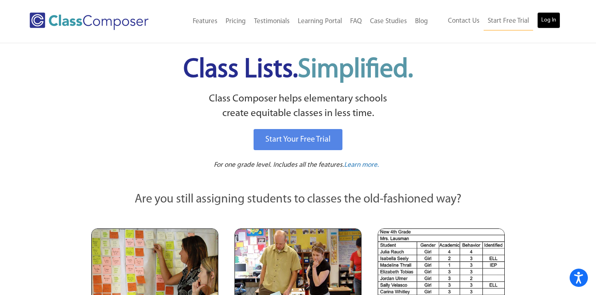
click at [549, 28] on link "Log In" at bounding box center [548, 20] width 23 height 16
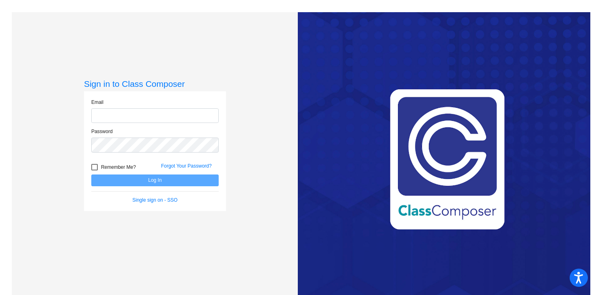
type input "[EMAIL_ADDRESS][DOMAIN_NAME]"
click at [193, 187] on form "Email [EMAIL_ADDRESS][DOMAIN_NAME] Password Remember Me? Forgot Your Password? …" at bounding box center [154, 151] width 127 height 105
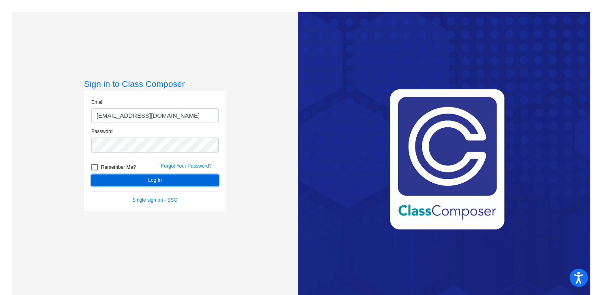
click at [199, 182] on button "Log In" at bounding box center [154, 180] width 127 height 12
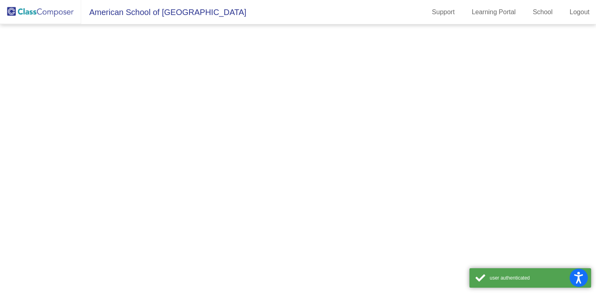
click at [199, 181] on mat-sidenav-content at bounding box center [298, 159] width 596 height 270
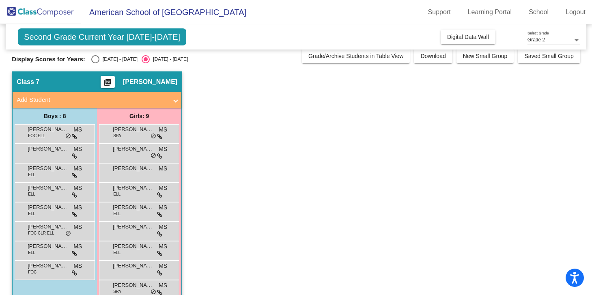
scroll to position [23, 0]
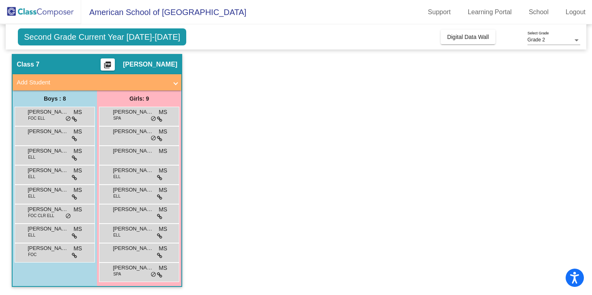
click at [197, 56] on app-classroom "Class 7 picture_as_pdf Meral Sheta Add Student First Name Last Name Student Id …" at bounding box center [296, 174] width 568 height 241
click at [156, 110] on div "Amilia Lavorgna SPA MS lock do_not_disturb_alt" at bounding box center [138, 115] width 77 height 17
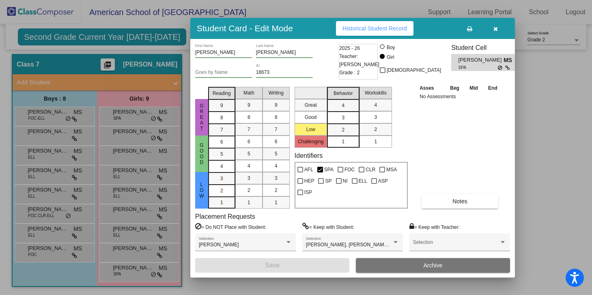
click at [324, 131] on mat-selection-list "Great Good Low Challenging" at bounding box center [310, 116] width 32 height 64
click at [350, 128] on div "2" at bounding box center [343, 130] width 16 height 12
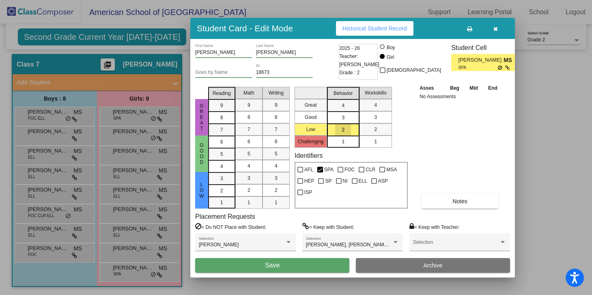
click at [350, 128] on div "2" at bounding box center [343, 130] width 16 height 12
click at [317, 127] on mat-selection-list "Great Good Low Challenging" at bounding box center [310, 116] width 32 height 64
click at [307, 132] on mat-selection-list "Great Good Low Challenging" at bounding box center [310, 116] width 32 height 64
click at [309, 132] on mat-selection-list "Great Good Low Challenging" at bounding box center [310, 116] width 32 height 64
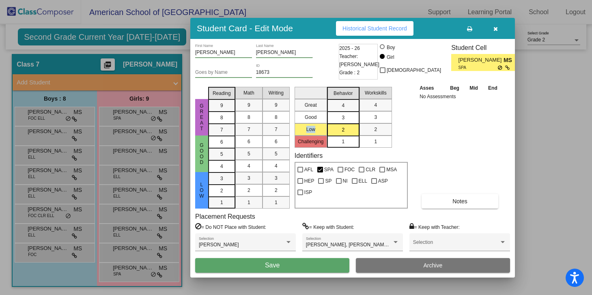
click at [498, 28] on button "button" at bounding box center [495, 28] width 26 height 15
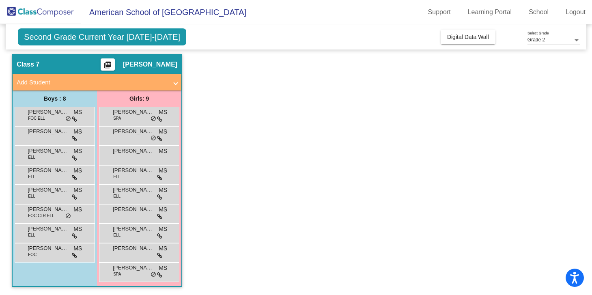
click at [112, 64] on mat-icon "picture_as_pdf" at bounding box center [108, 66] width 10 height 11
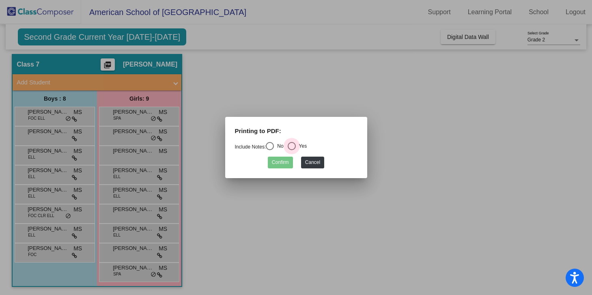
click at [293, 143] on div "Select an option" at bounding box center [292, 146] width 8 height 8
click at [292, 150] on input "Yes" at bounding box center [291, 150] width 0 height 0
radio input "true"
click at [278, 161] on button "Confirm" at bounding box center [280, 163] width 25 height 12
